Goal: Information Seeking & Learning: Check status

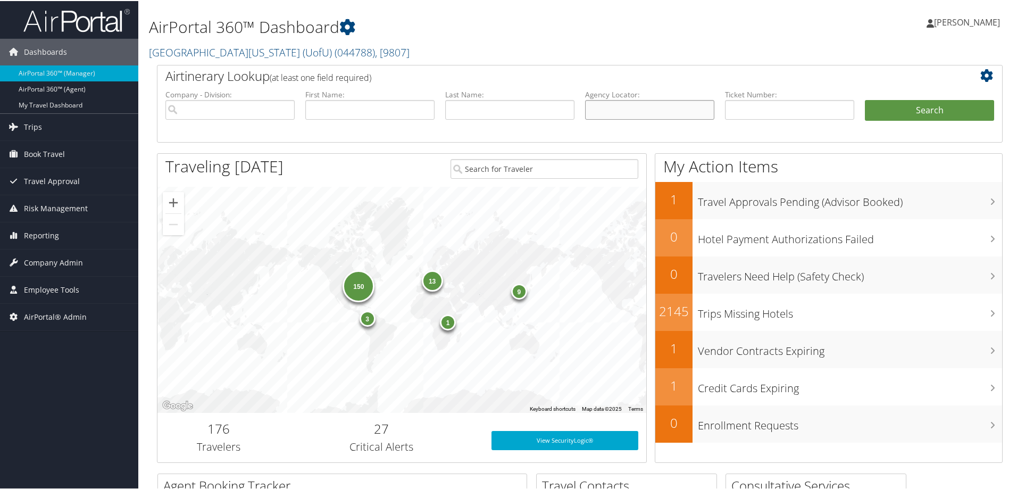
paste input "CSCST2"
type input "CSCST2"
click at [913, 108] on button "Search" at bounding box center [929, 109] width 129 height 21
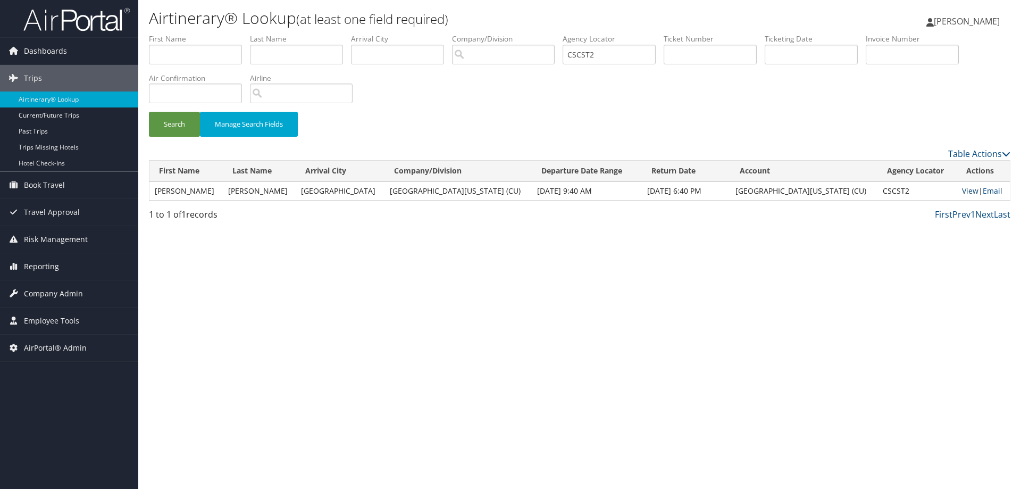
click at [963, 186] on link "View" at bounding box center [970, 191] width 16 height 10
drag, startPoint x: 608, startPoint y: 54, endPoint x: 476, endPoint y: 48, distance: 132.6
click at [467, 34] on ul "First Name Last Name Departure City Arrival City Company/Division Airport/City …" at bounding box center [580, 34] width 862 height 0
click at [700, 61] on input "text" at bounding box center [710, 55] width 93 height 20
type input "0067234716720"
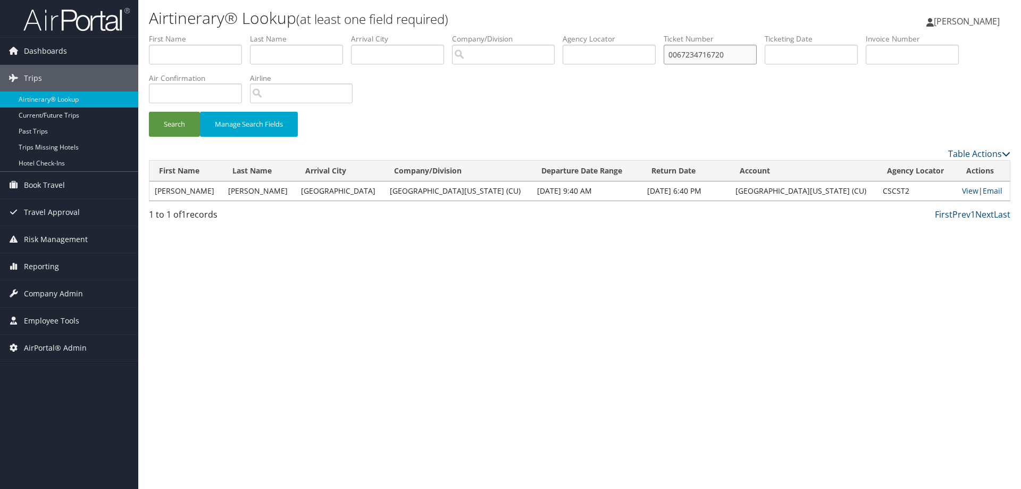
click at [149, 112] on button "Search" at bounding box center [174, 124] width 51 height 25
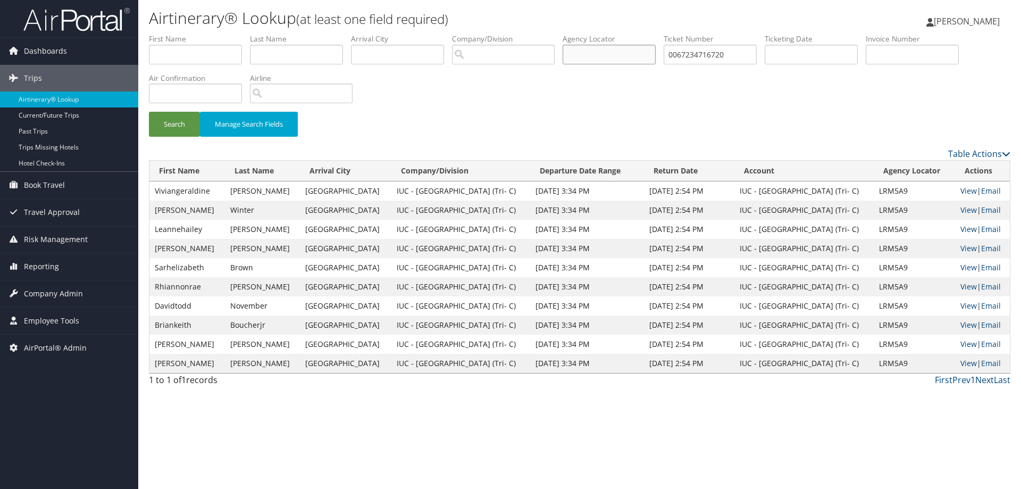
click at [610, 48] on input "text" at bounding box center [609, 55] width 93 height 20
type input "M24884"
click at [149, 112] on button "Search" at bounding box center [174, 124] width 51 height 25
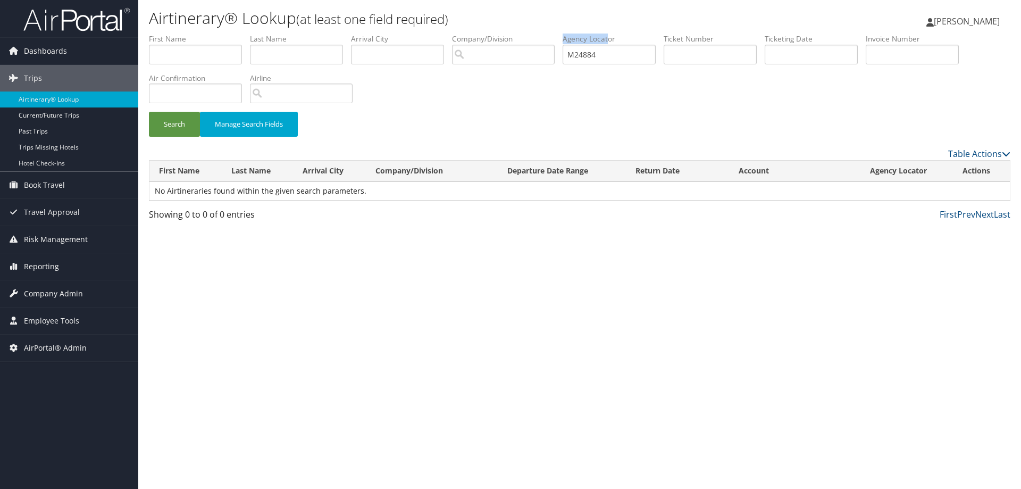
drag, startPoint x: 614, startPoint y: 43, endPoint x: 543, endPoint y: 64, distance: 74.5
click at [542, 34] on ul "First Name Last Name Departure City Arrival City Company/Division Airport/City …" at bounding box center [580, 34] width 862 height 0
drag, startPoint x: 631, startPoint y: 59, endPoint x: 541, endPoint y: 68, distance: 89.8
click at [541, 34] on ul "First Name Last Name Departure City Arrival City Company/Division Airport/City …" at bounding box center [580, 34] width 862 height 0
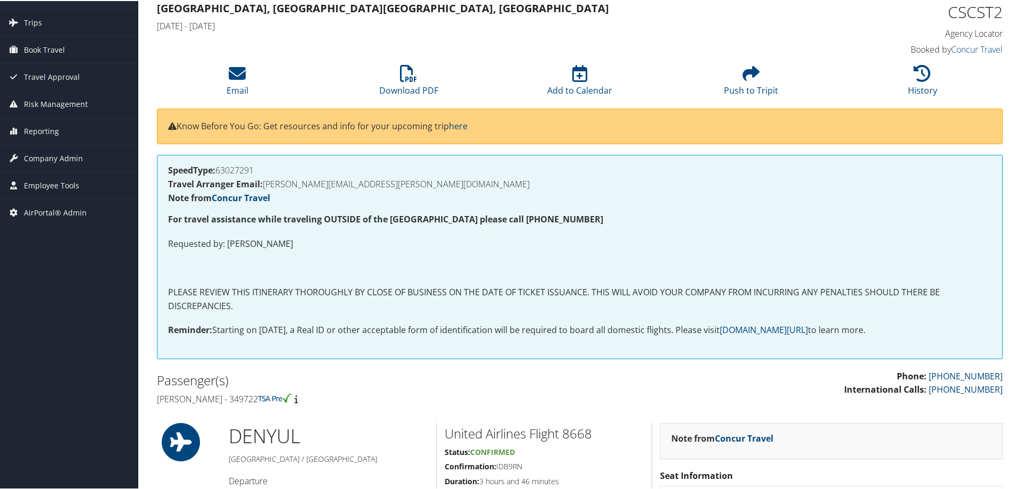
scroll to position [53, 0]
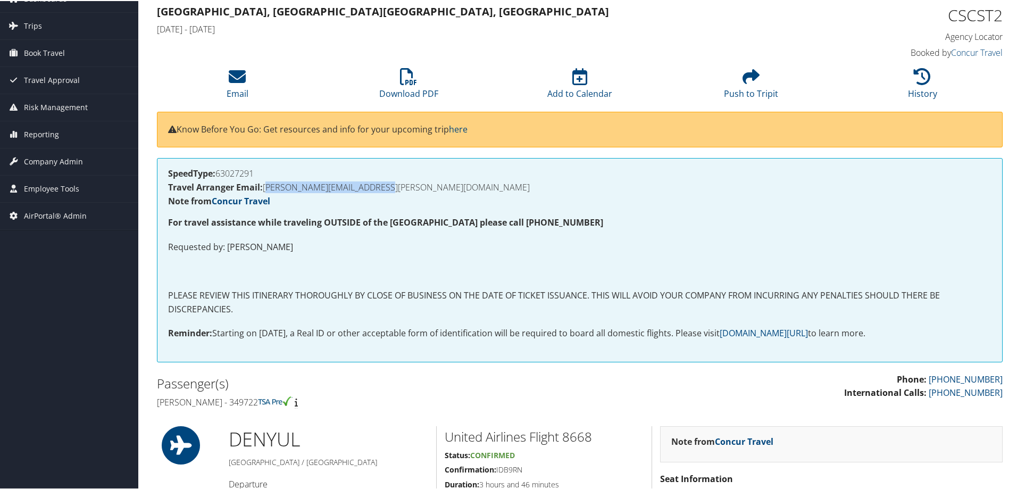
drag, startPoint x: 400, startPoint y: 185, endPoint x: 266, endPoint y: 186, distance: 134.0
click at [266, 186] on h4 "Travel Arranger Email: BRIAN.RUSSO@CUANSCHUTZ.EDU" at bounding box center [579, 186] width 823 height 9
copy h4 "BRIAN.RUSSO@CUANSCHUTZ.EDU"
